Goal: Check status

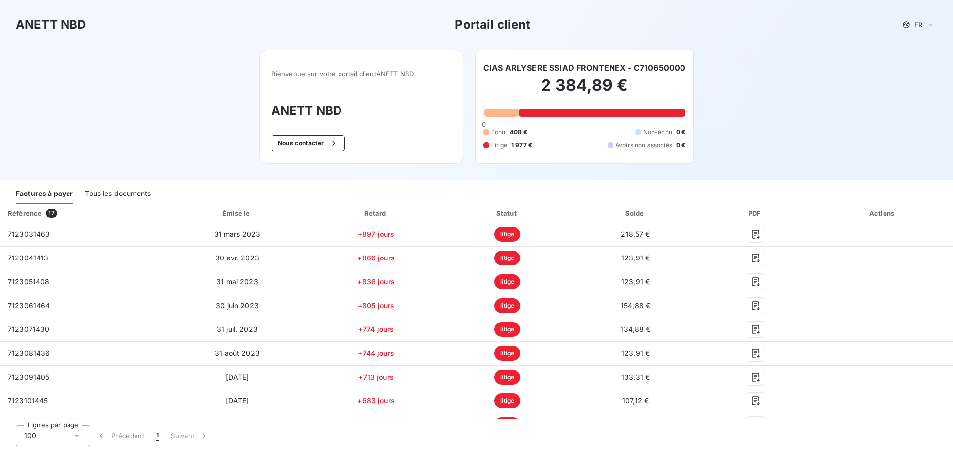
drag, startPoint x: 825, startPoint y: 107, endPoint x: 767, endPoint y: 102, distance: 58.8
click at [824, 107] on div "ANETT NBD Portail client FR Bienvenue sur votre portail client ANETT NBD . ANET…" at bounding box center [476, 90] width 953 height 180
drag, startPoint x: 483, startPoint y: 67, endPoint x: 686, endPoint y: 69, distance: 202.5
click at [686, 69] on div "CIAS ARLYSERE SSIAD FRONTENEX - C710650000 2 384,89 € 0 Échu 408 € Non-échu 0 €…" at bounding box center [584, 107] width 219 height 114
copy h6 "CIAS ARLYSERE SSIAD FRONTENEX - C710650000"
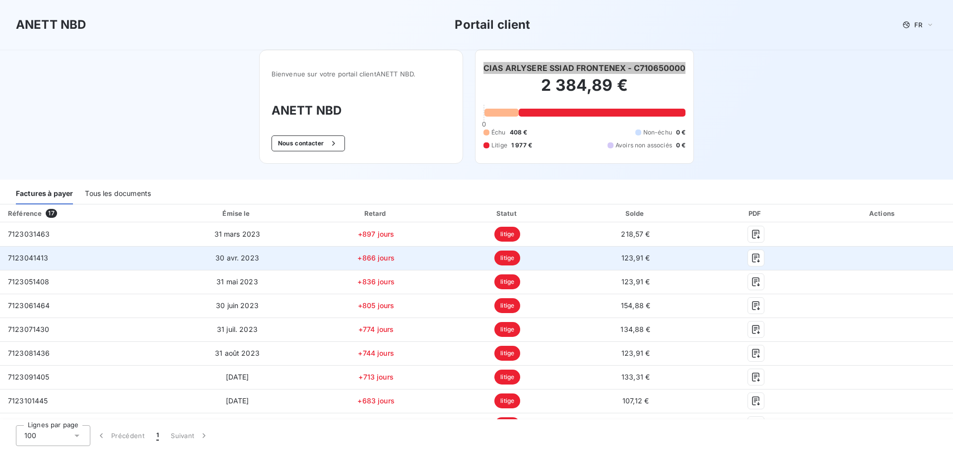
scroll to position [207, 0]
